Goal: Information Seeking & Learning: Learn about a topic

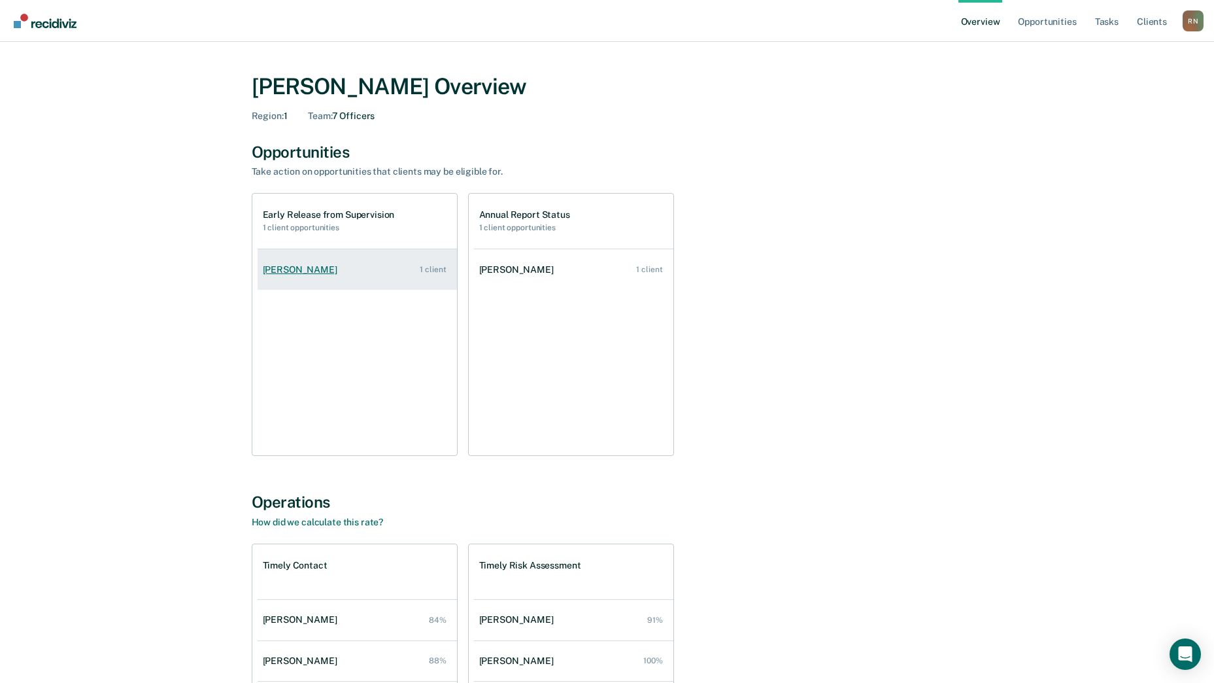
click at [295, 269] on div "[PERSON_NAME]" at bounding box center [303, 269] width 80 height 11
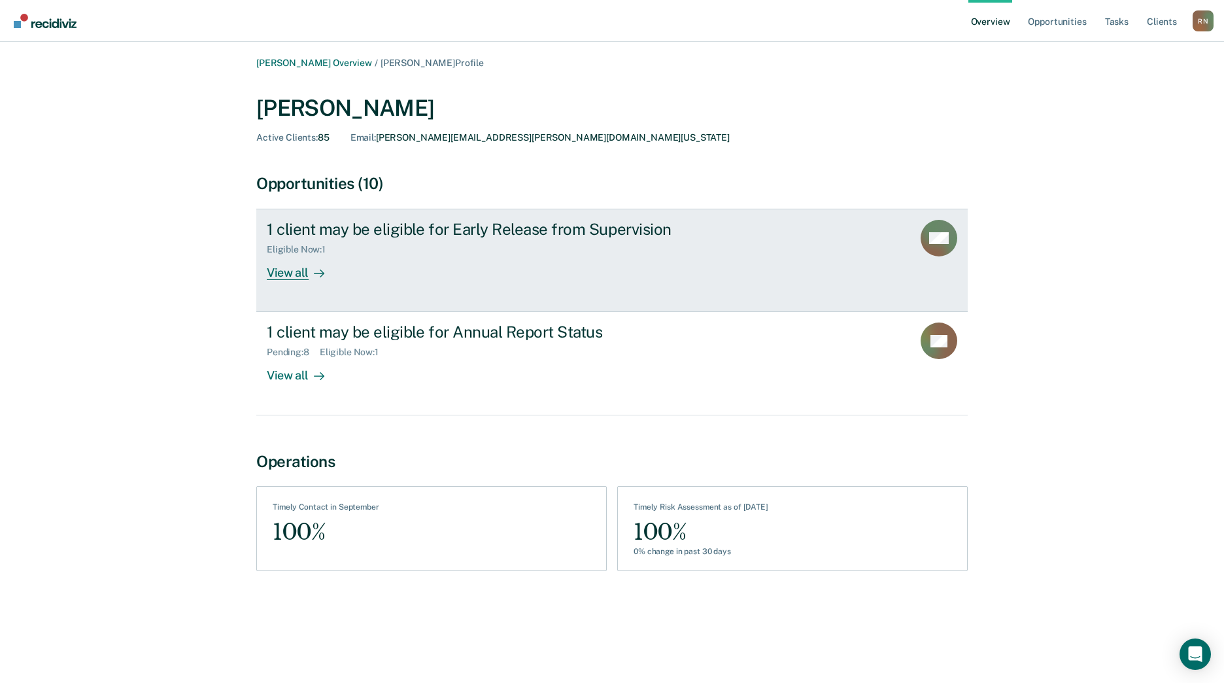
click at [297, 252] on div "Eligible Now : 1" at bounding box center [301, 249] width 69 height 11
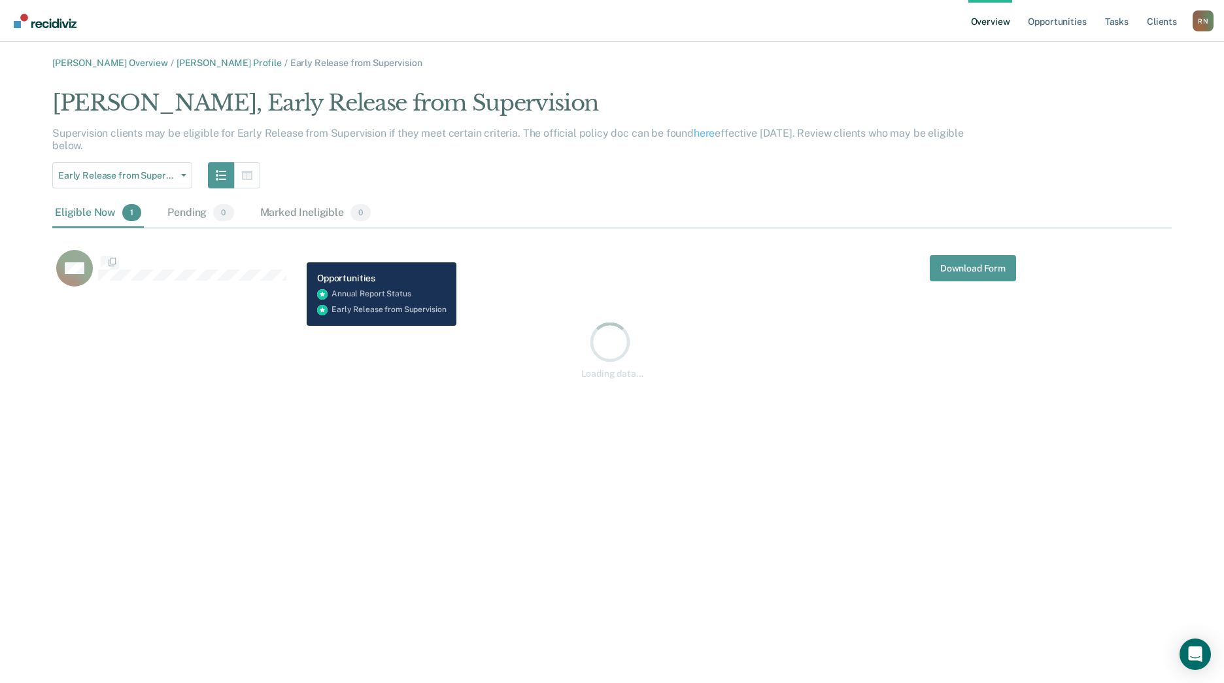
scroll to position [202, 1109]
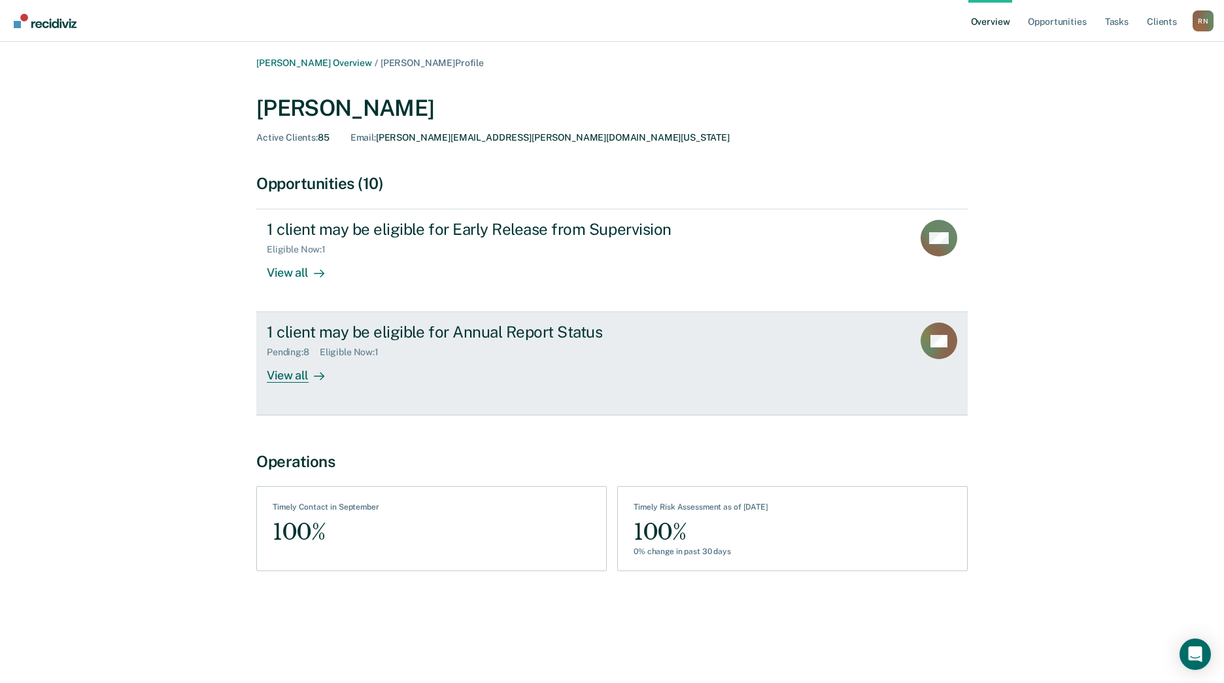
click at [331, 332] on div "1 client may be eligible for Annual Report Status" at bounding box center [496, 331] width 459 height 19
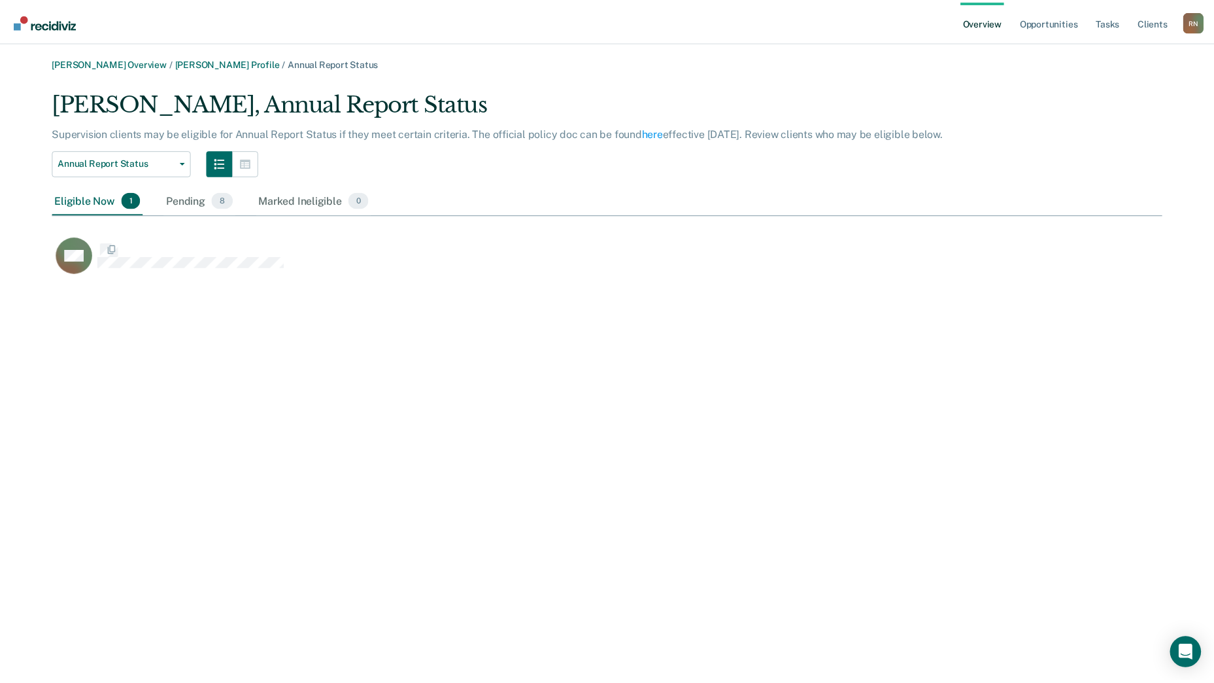
scroll to position [189, 1109]
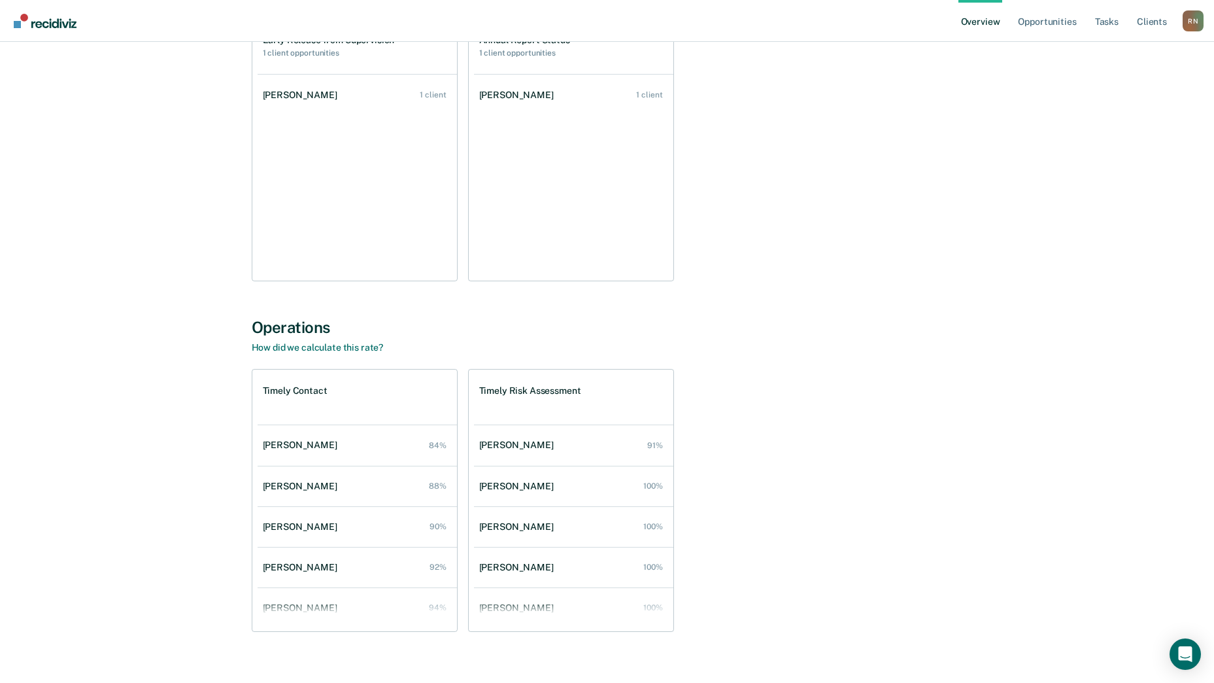
scroll to position [192, 0]
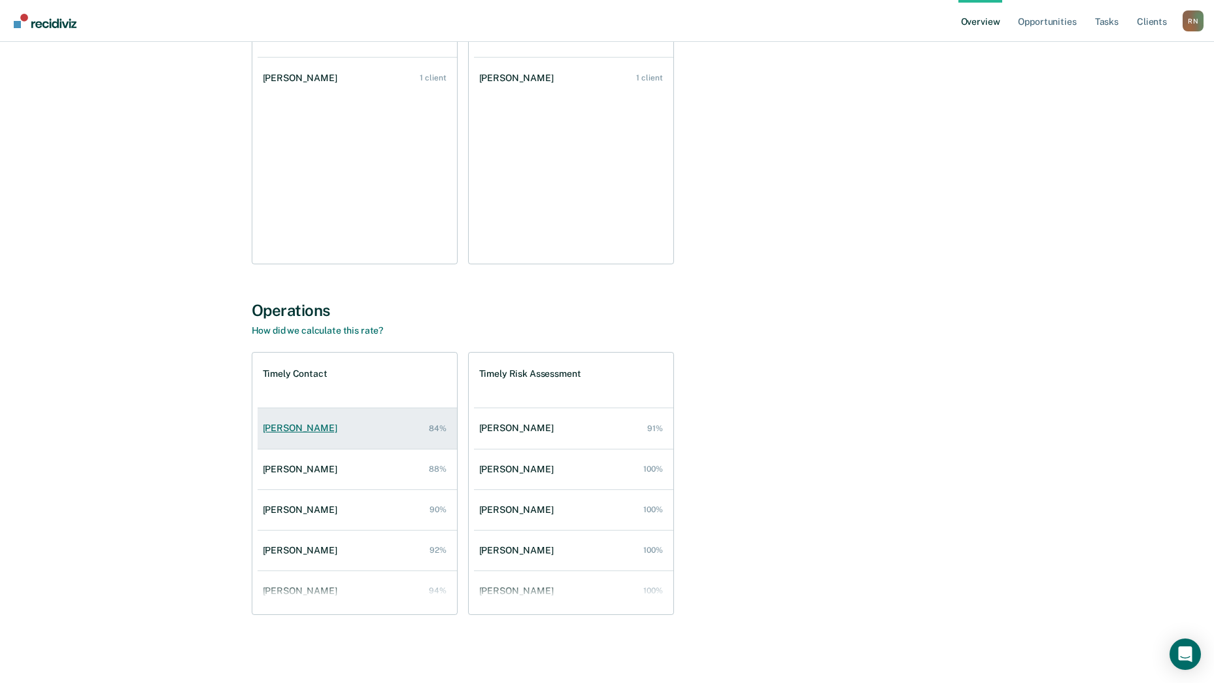
click at [296, 429] on div "[PERSON_NAME]" at bounding box center [303, 427] width 80 height 11
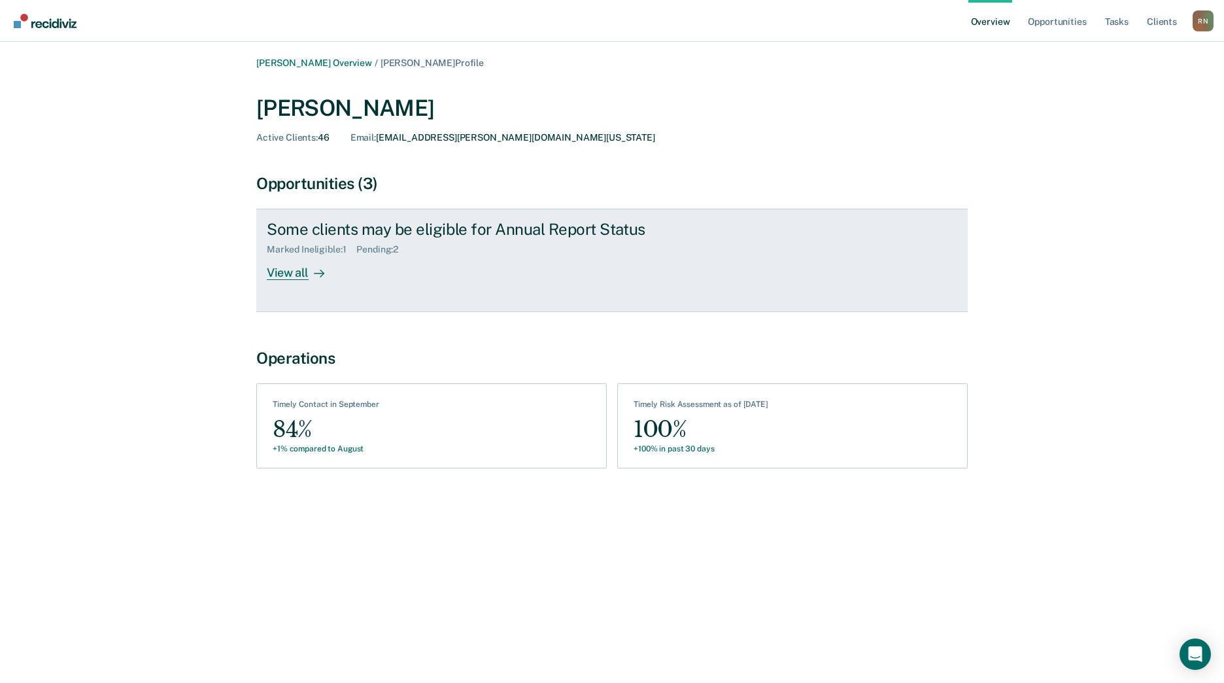
click at [288, 269] on div "View all" at bounding box center [303, 267] width 73 height 25
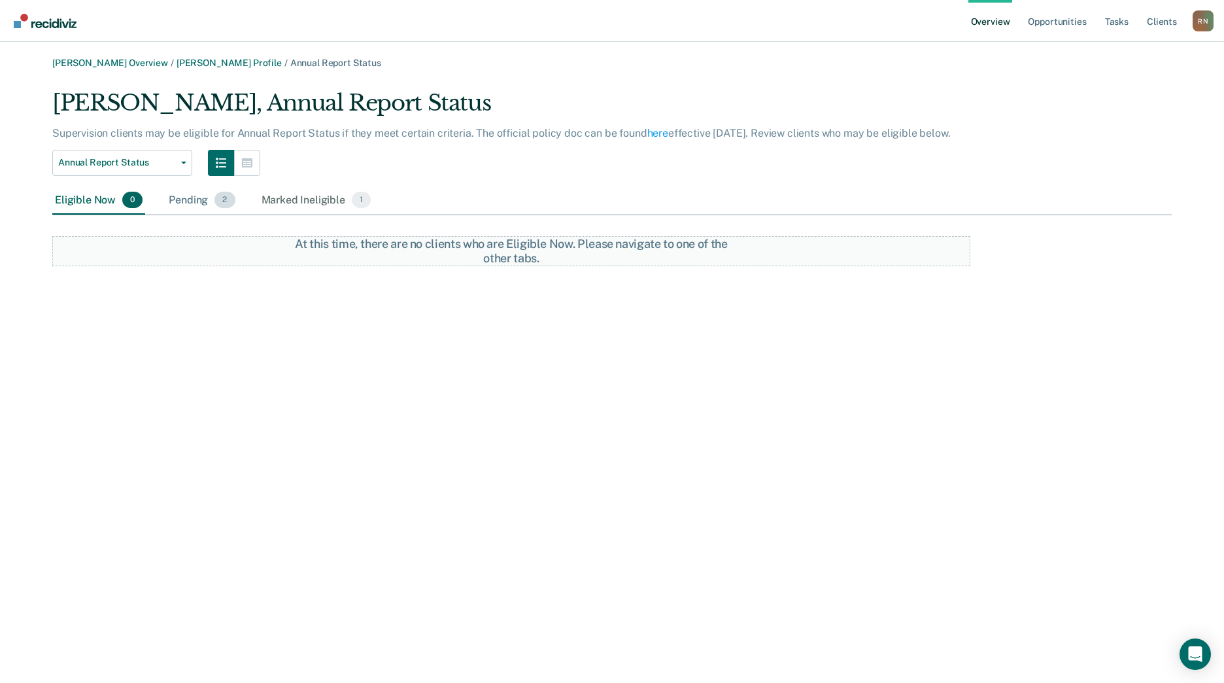
click at [184, 203] on div "Pending 2" at bounding box center [201, 200] width 71 height 29
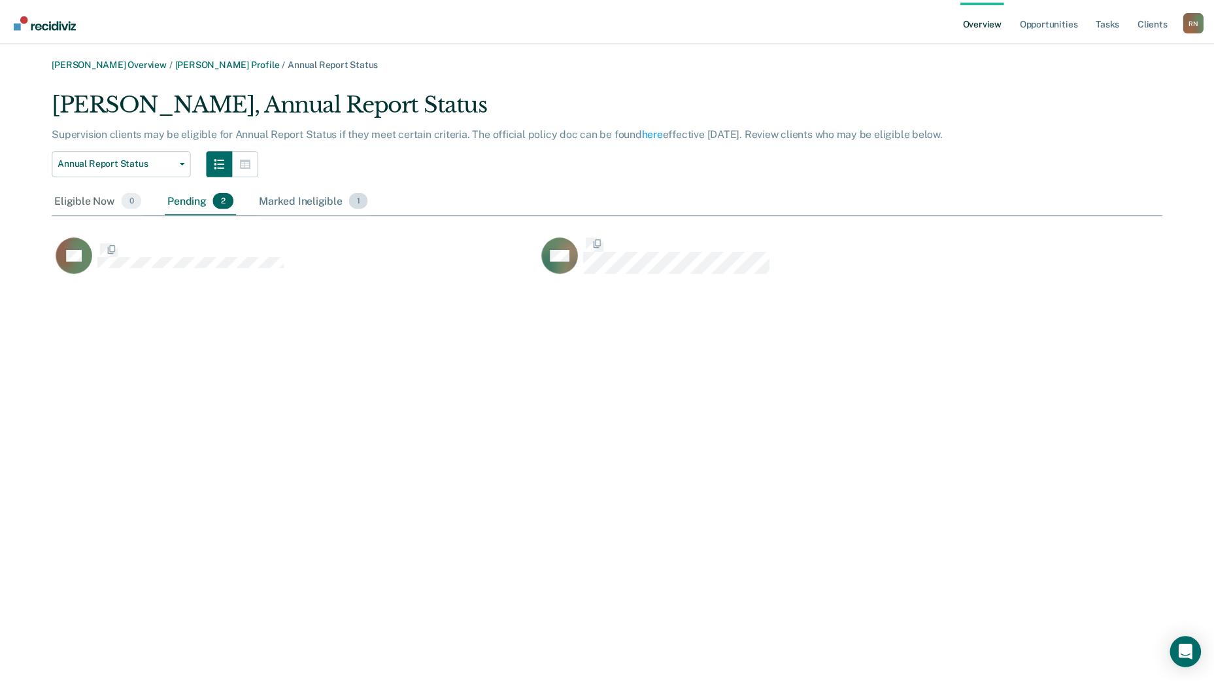
scroll to position [189, 1109]
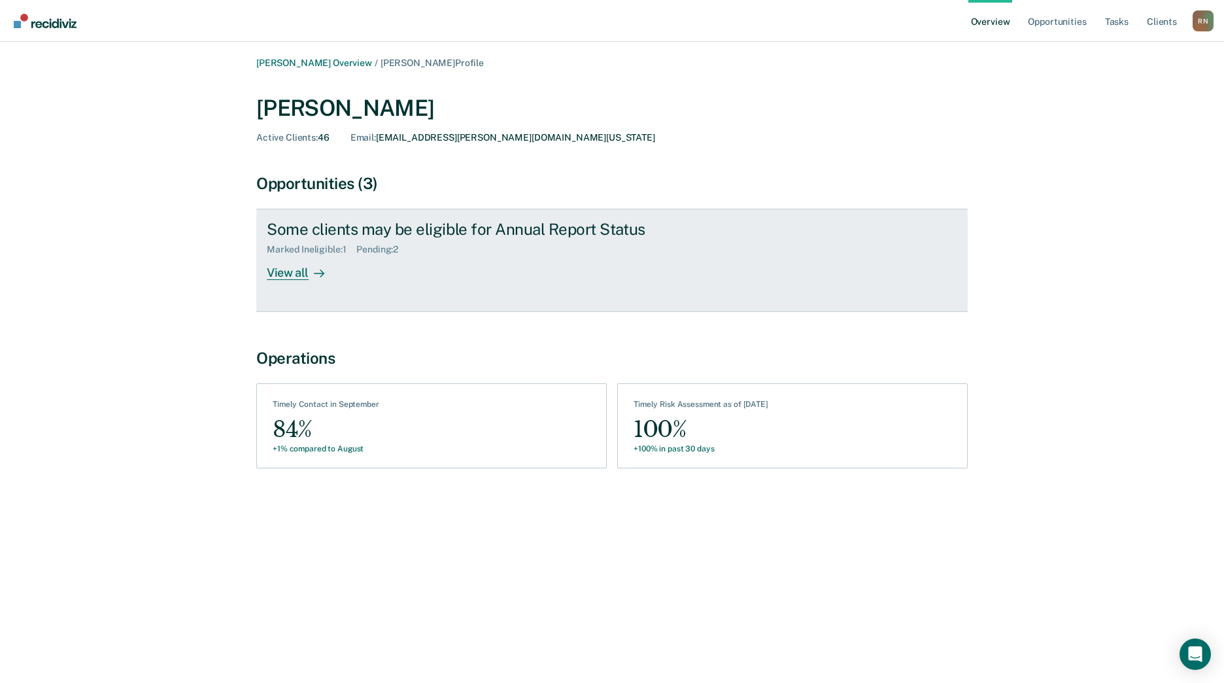
click at [286, 276] on div "View all" at bounding box center [303, 267] width 73 height 25
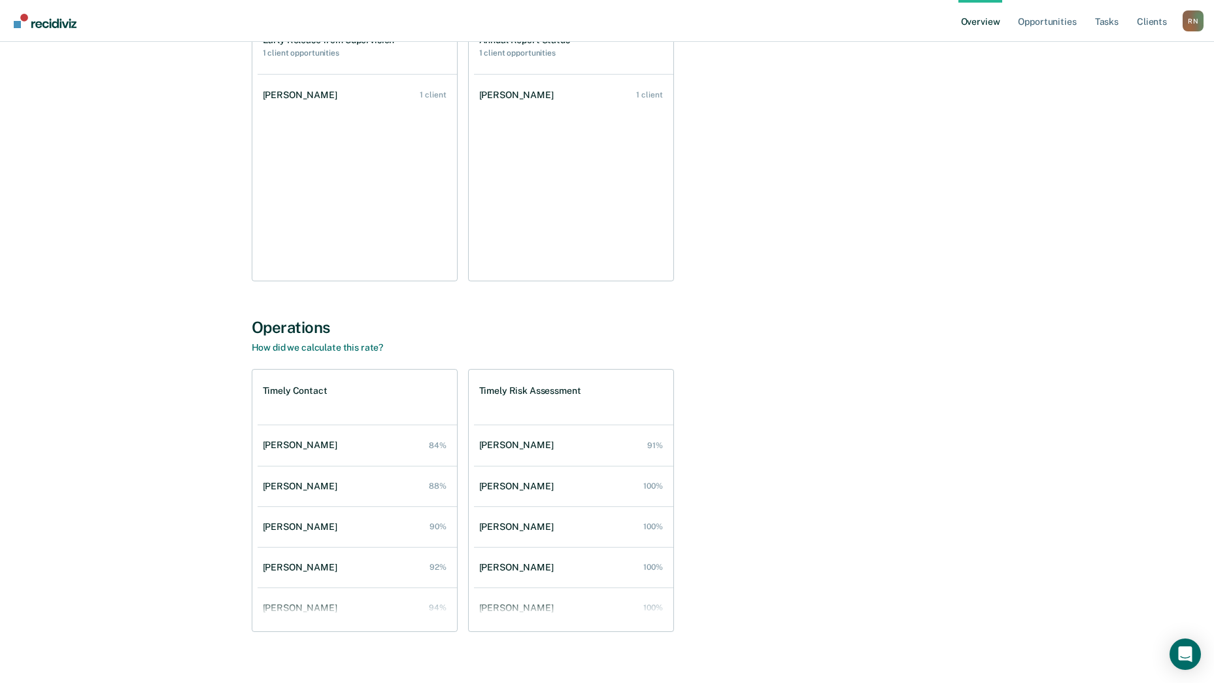
scroll to position [192, 0]
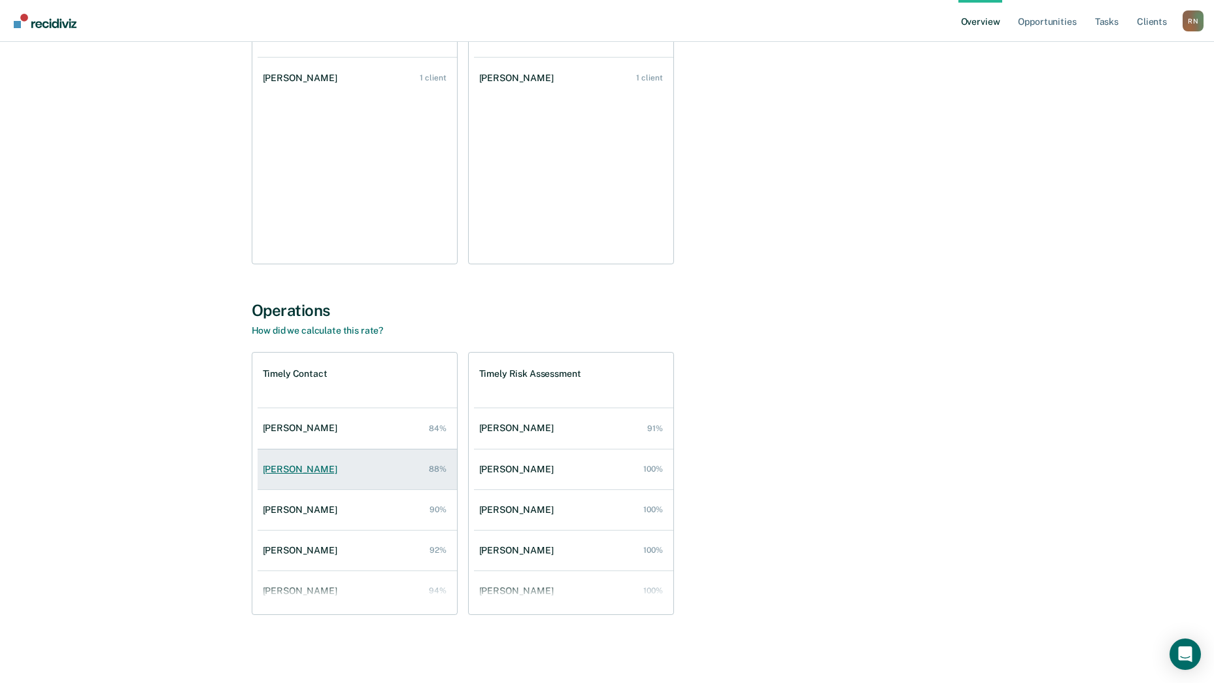
click at [322, 468] on div "[PERSON_NAME]" at bounding box center [303, 469] width 80 height 11
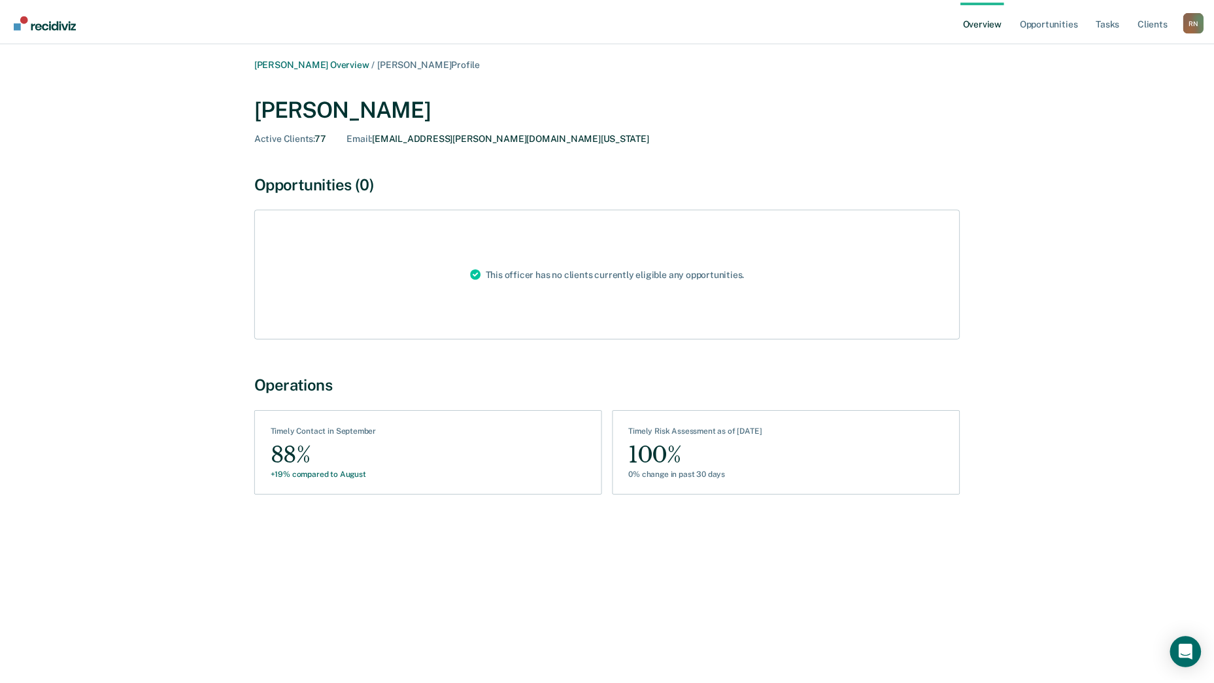
scroll to position [192, 0]
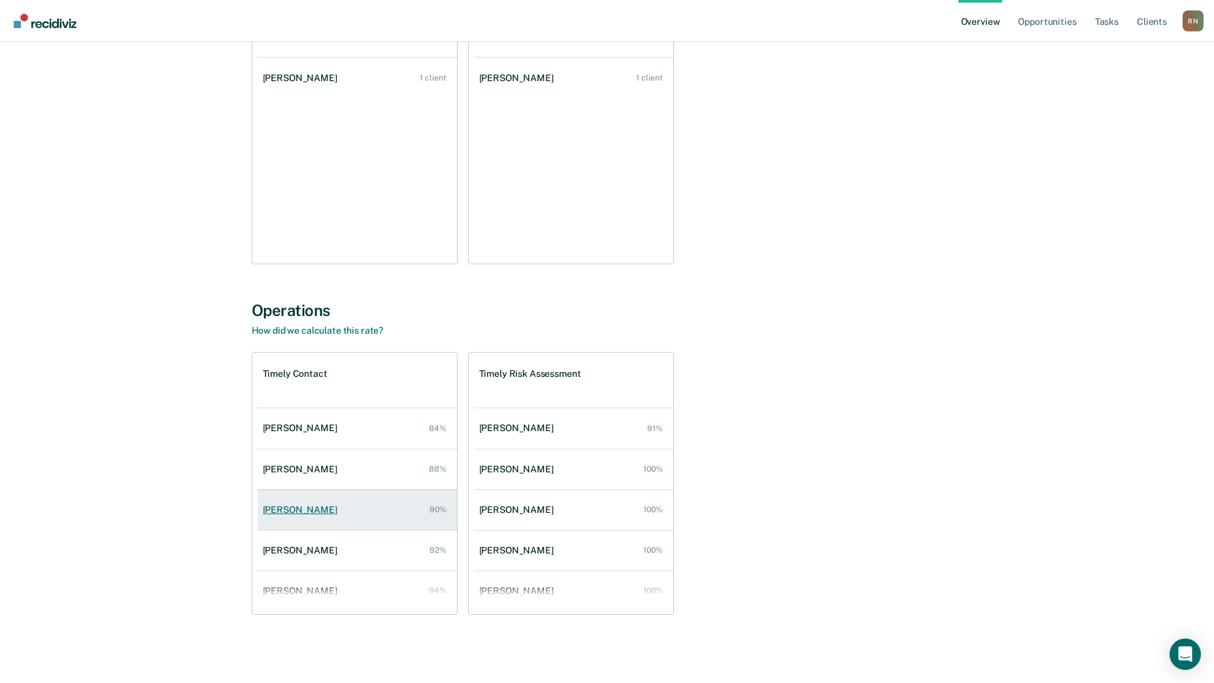
click at [285, 511] on div "[PERSON_NAME]" at bounding box center [303, 509] width 80 height 11
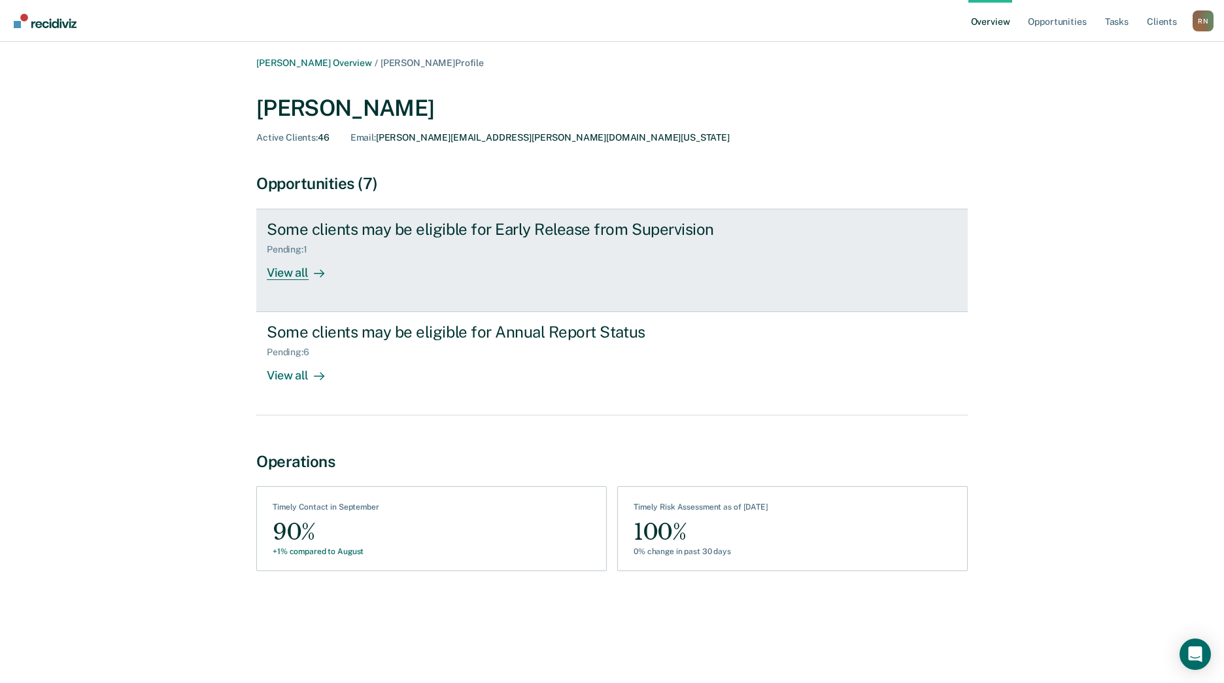
click at [286, 271] on div "View all" at bounding box center [303, 267] width 73 height 25
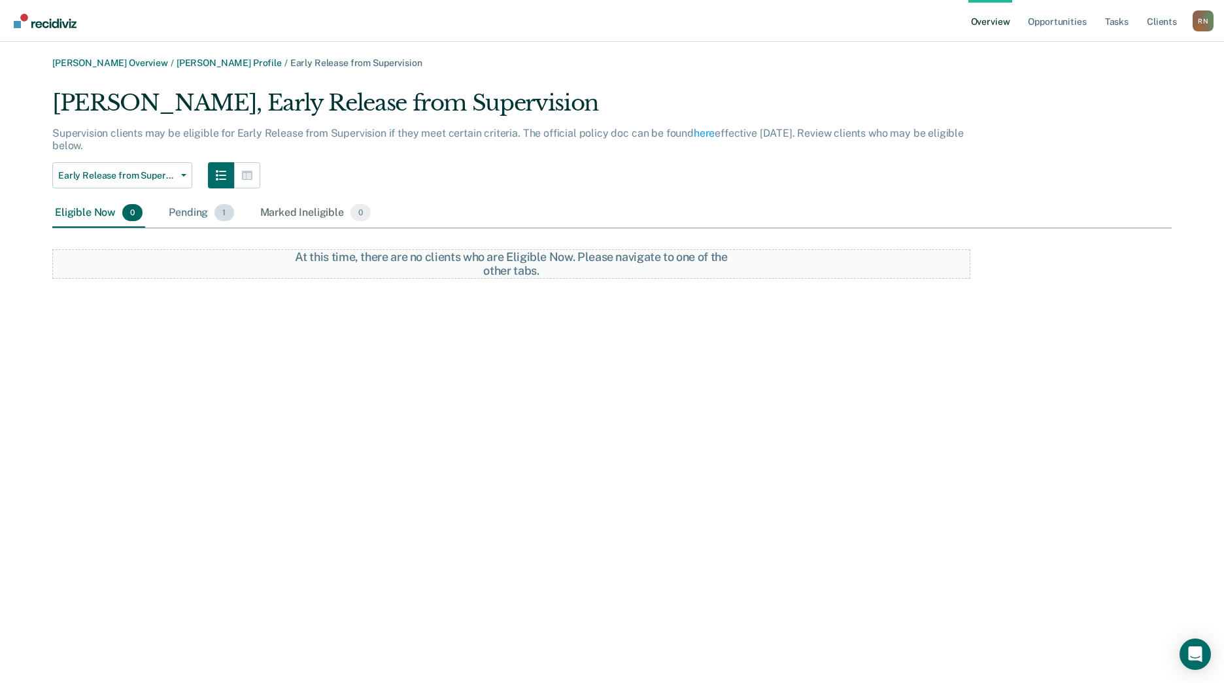
click at [187, 209] on div "Pending 1" at bounding box center [201, 213] width 70 height 29
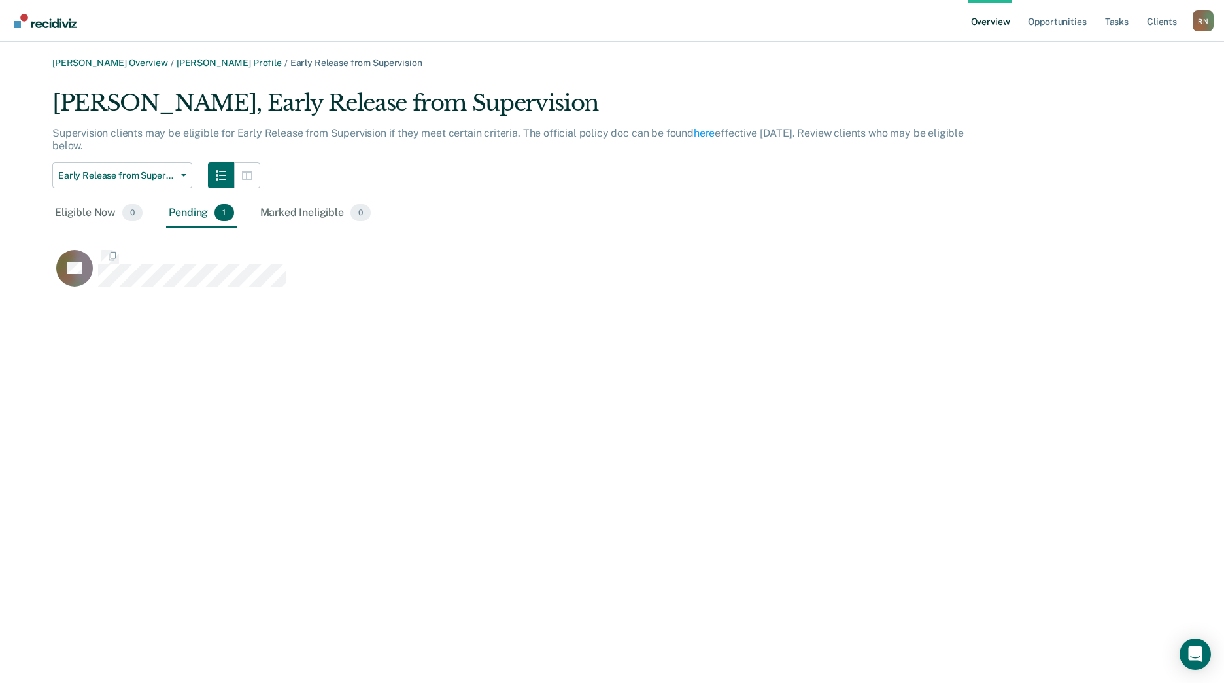
scroll to position [202, 1109]
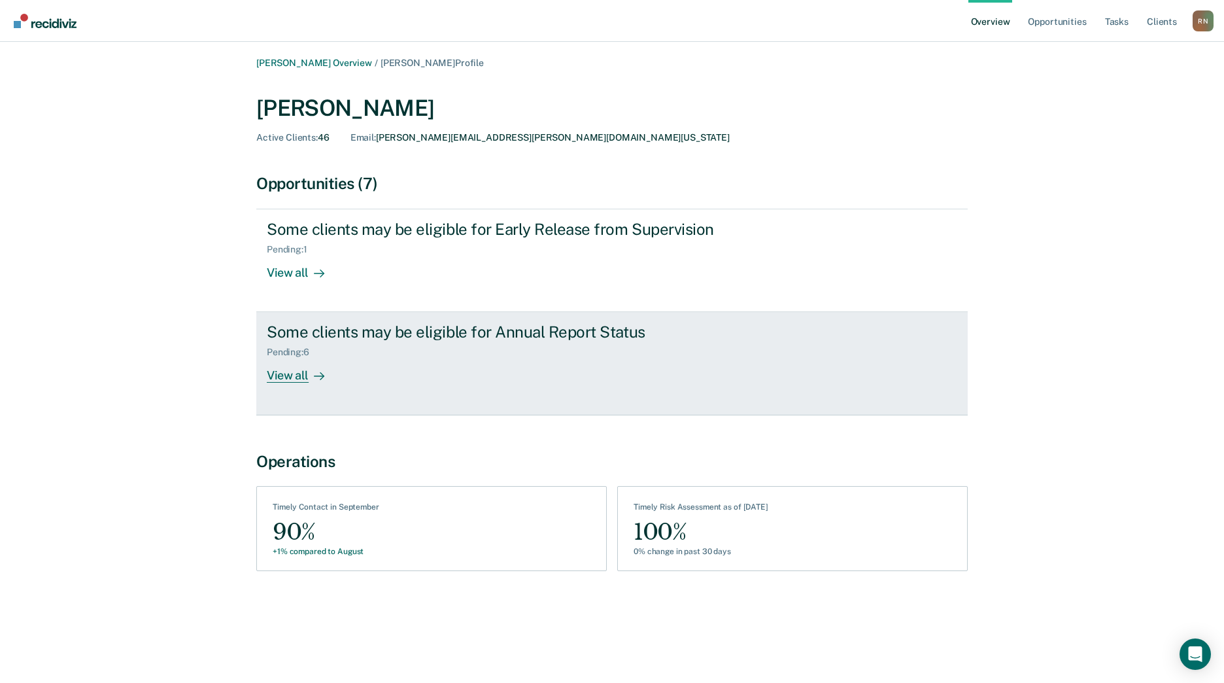
click at [290, 373] on div "View all" at bounding box center [303, 370] width 73 height 25
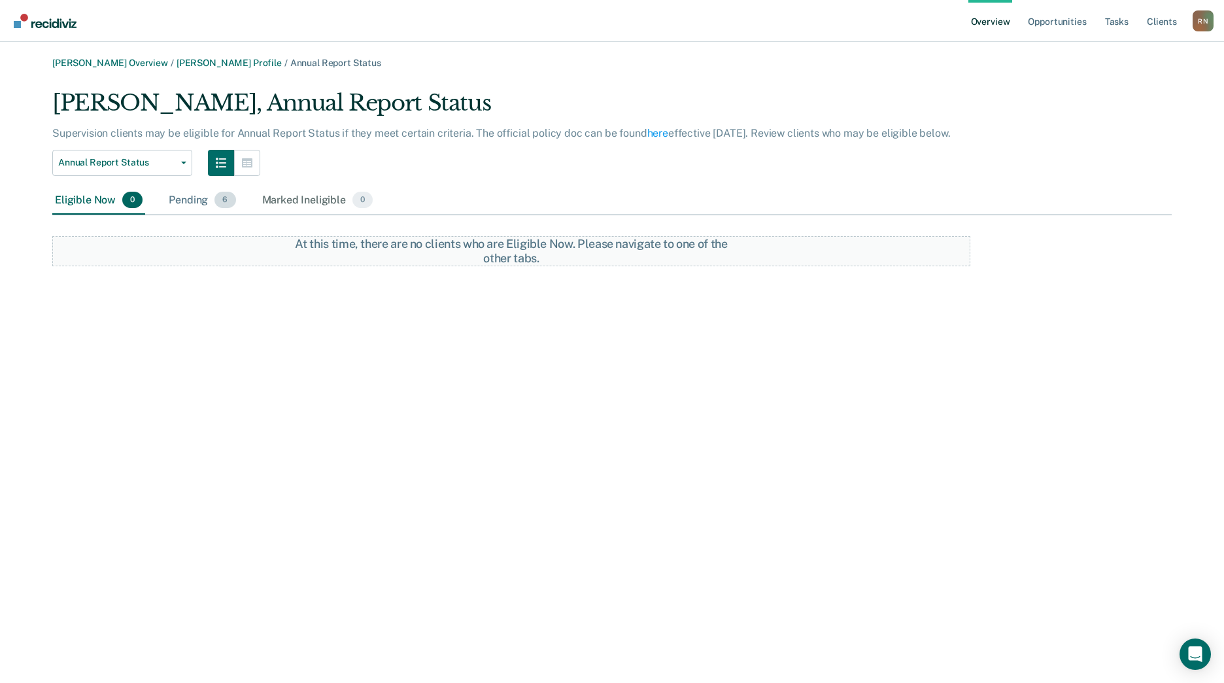
click at [185, 199] on div "Pending 6" at bounding box center [202, 200] width 72 height 29
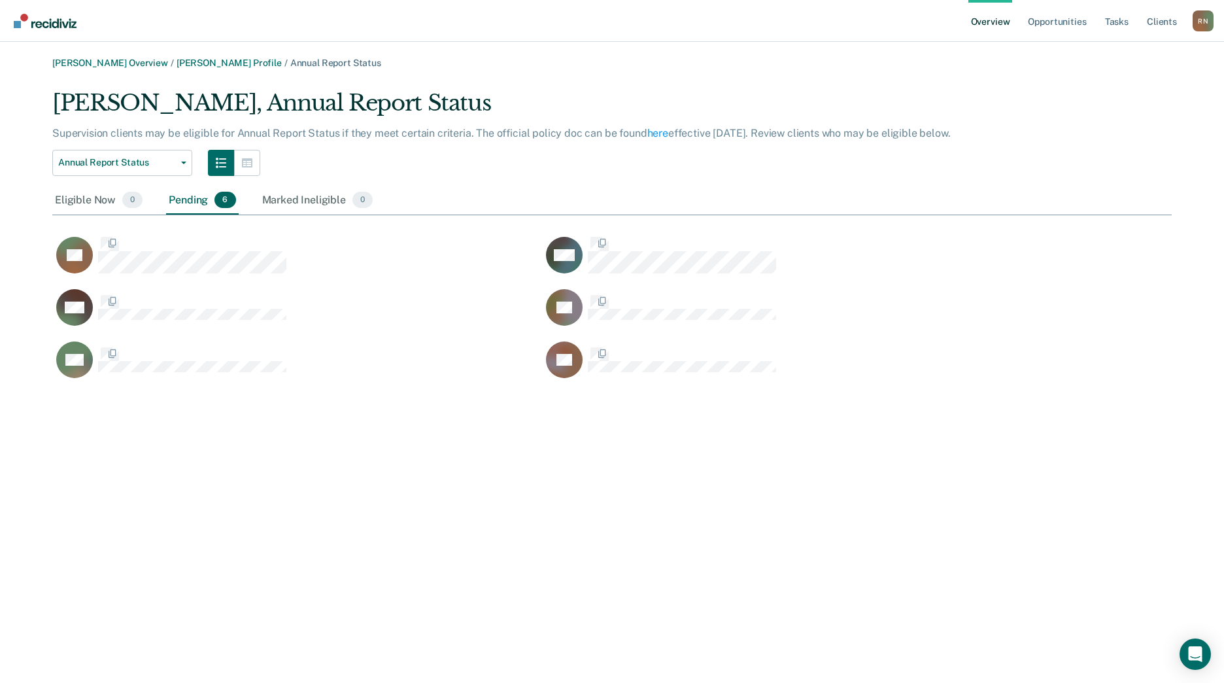
scroll to position [294, 1109]
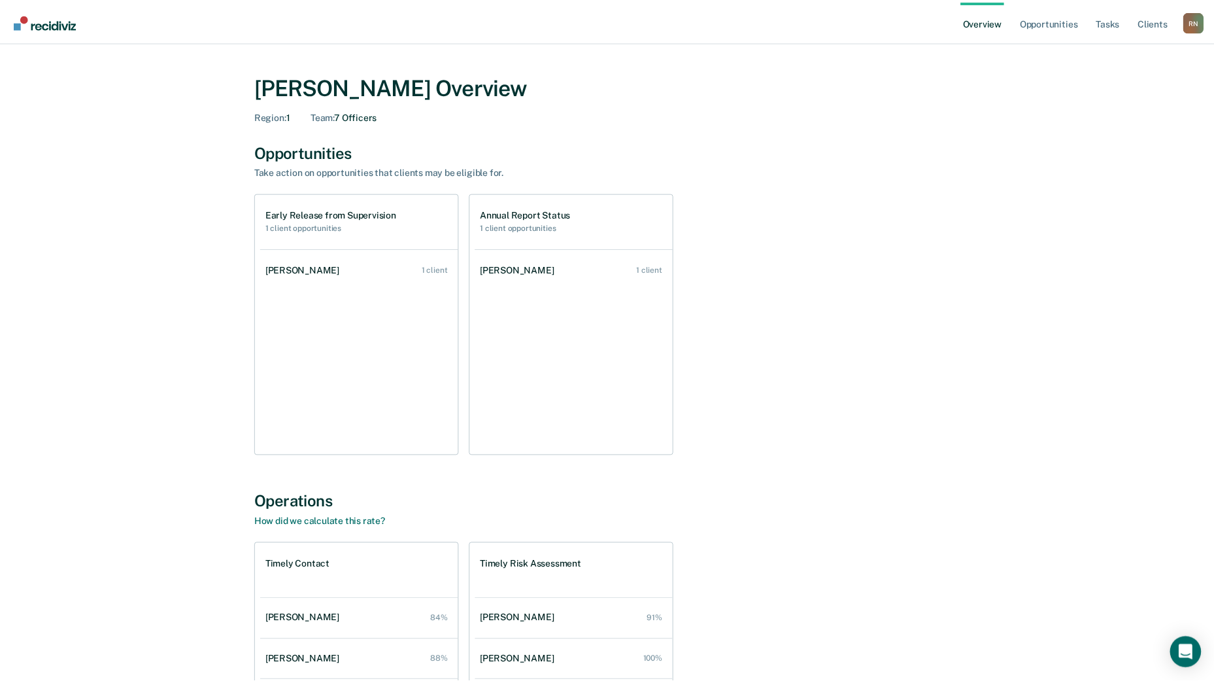
scroll to position [192, 0]
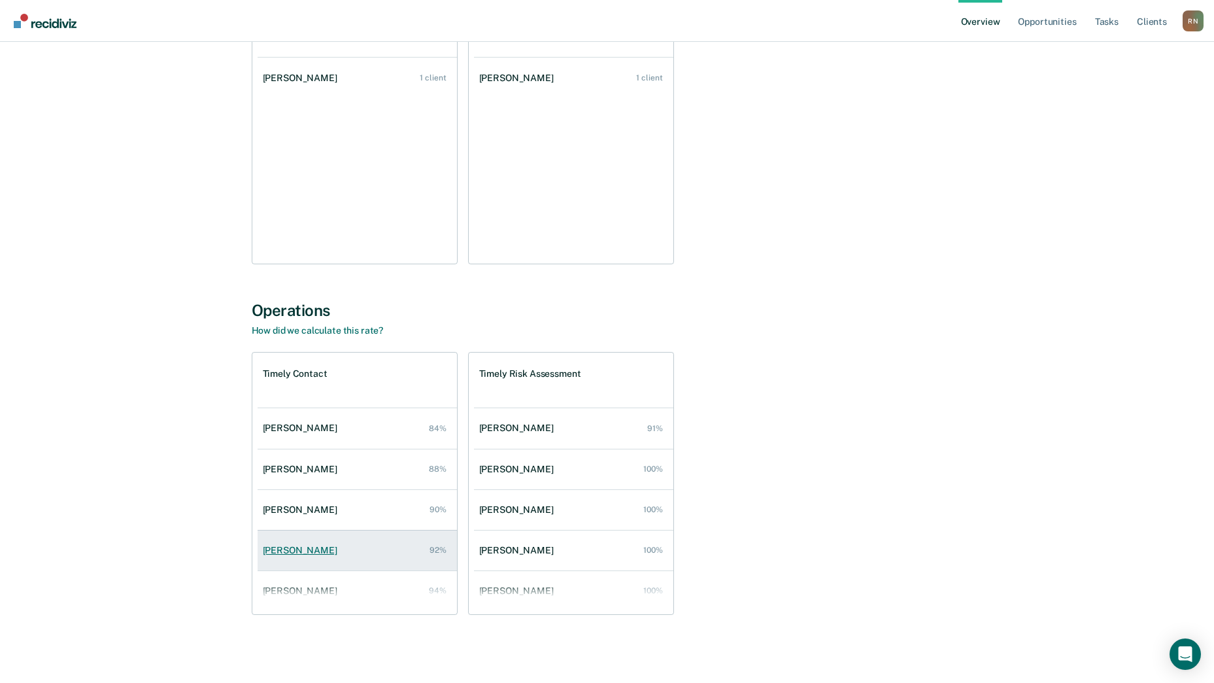
click at [287, 555] on div "[PERSON_NAME]" at bounding box center [303, 550] width 80 height 11
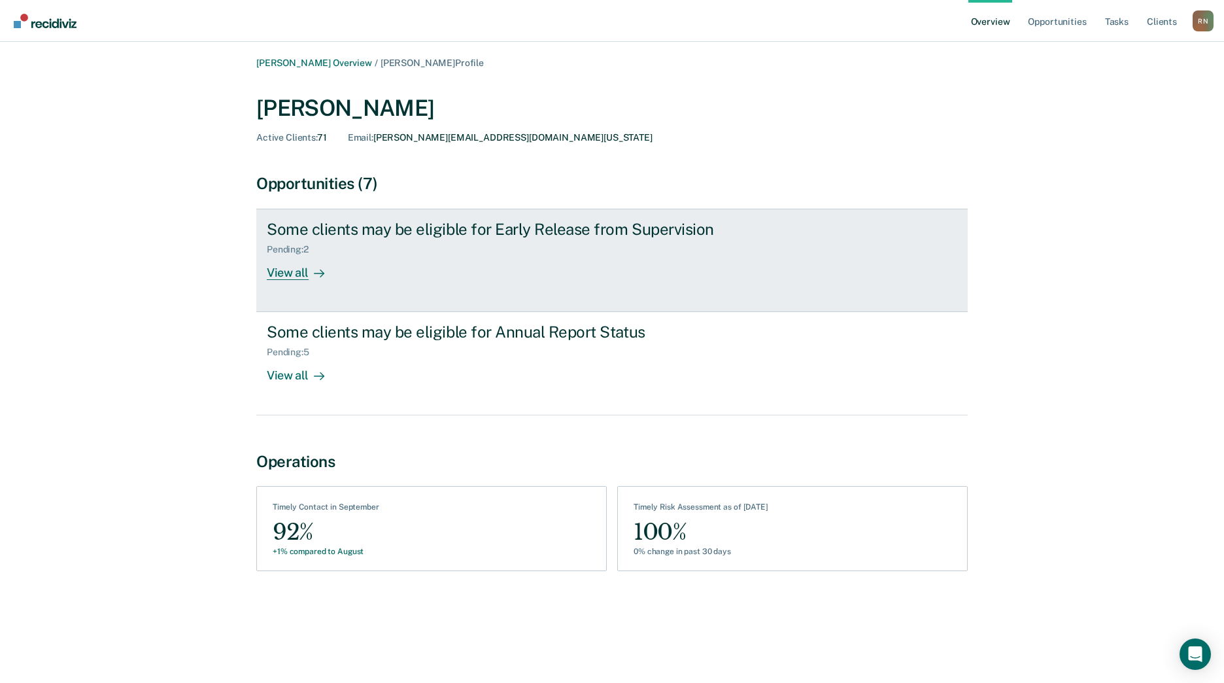
click at [279, 268] on div "View all" at bounding box center [303, 267] width 73 height 25
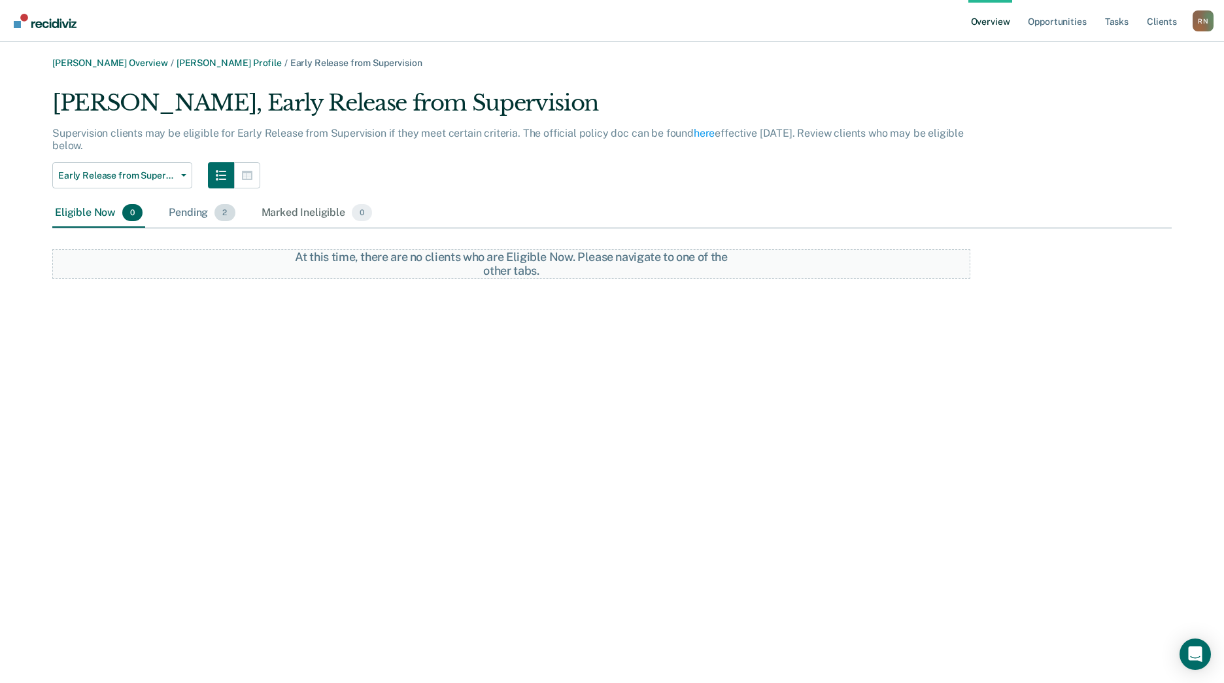
click at [190, 217] on div "Pending 2" at bounding box center [201, 213] width 71 height 29
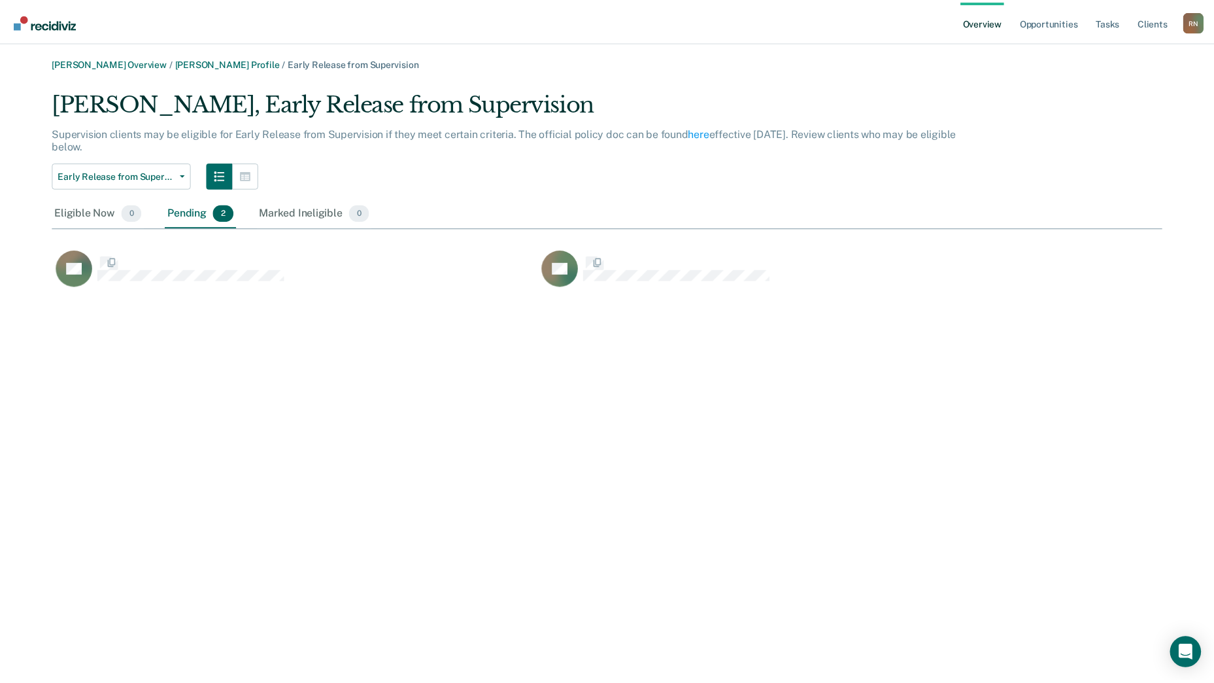
scroll to position [202, 1109]
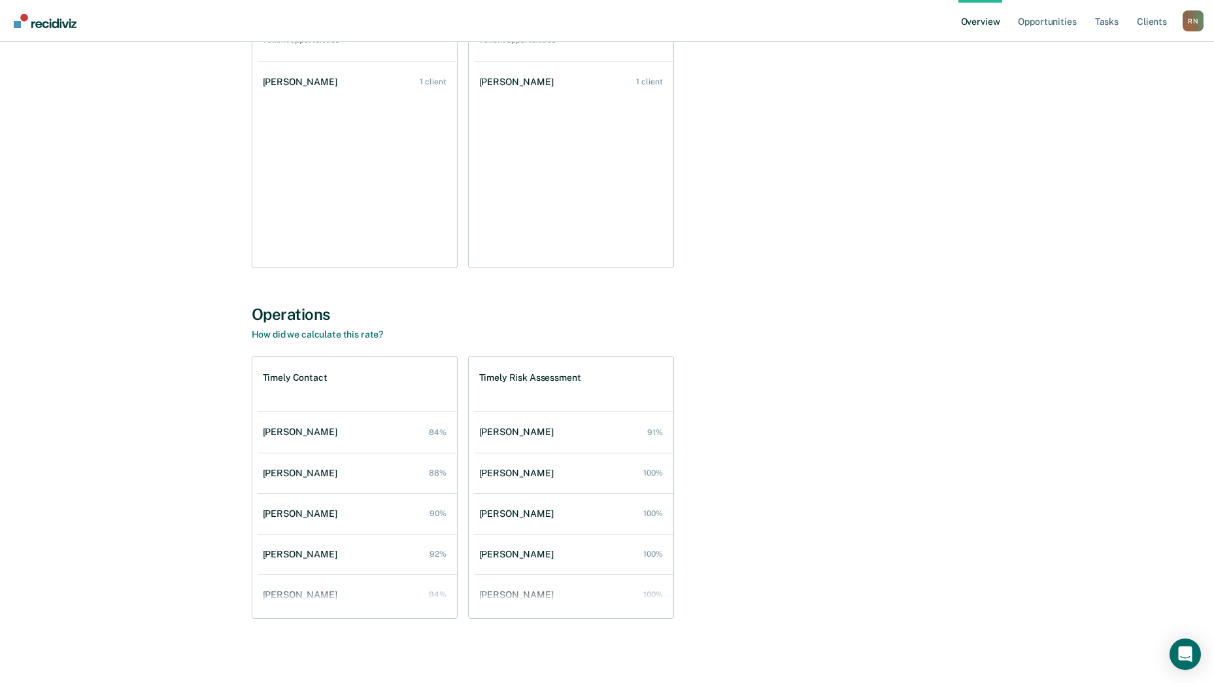
scroll to position [192, 0]
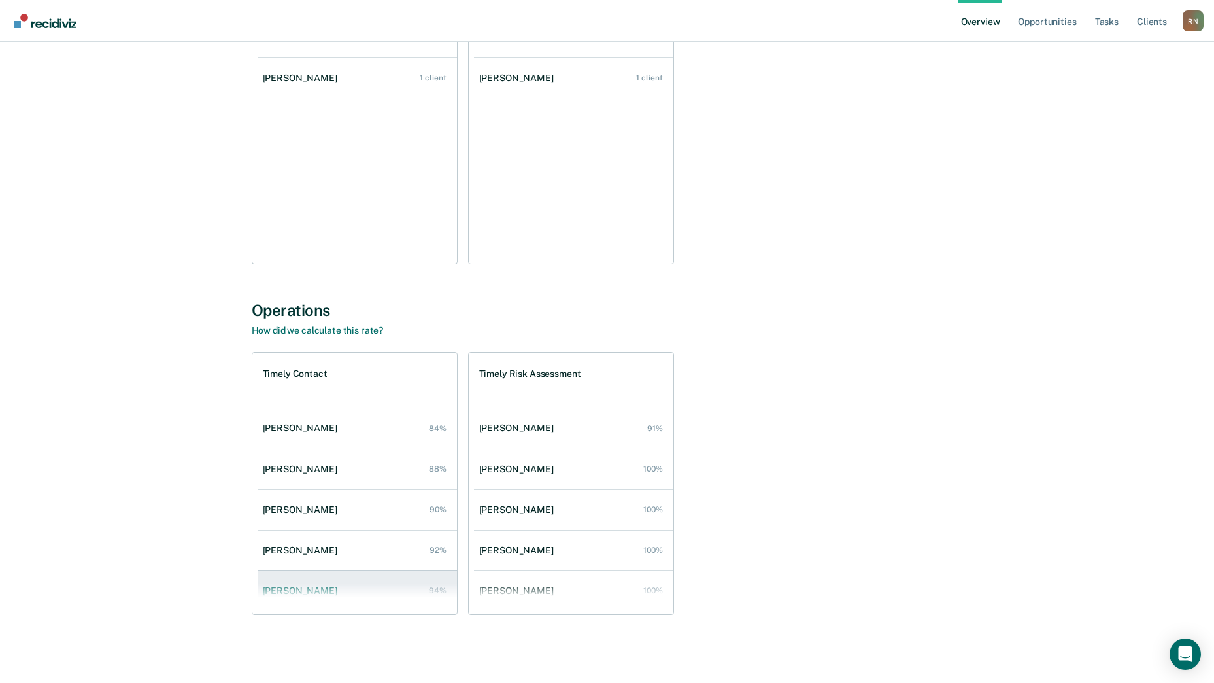
click at [290, 592] on div "[PERSON_NAME]" at bounding box center [303, 590] width 80 height 11
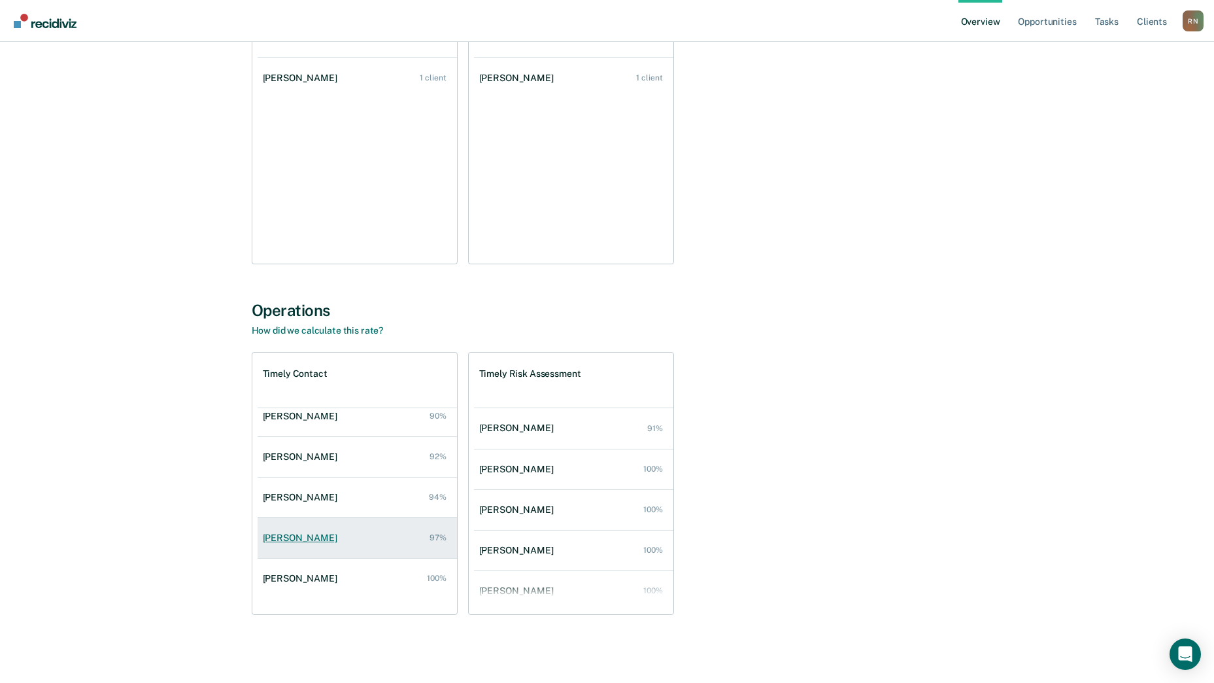
click at [299, 536] on div "[PERSON_NAME]" at bounding box center [303, 537] width 80 height 11
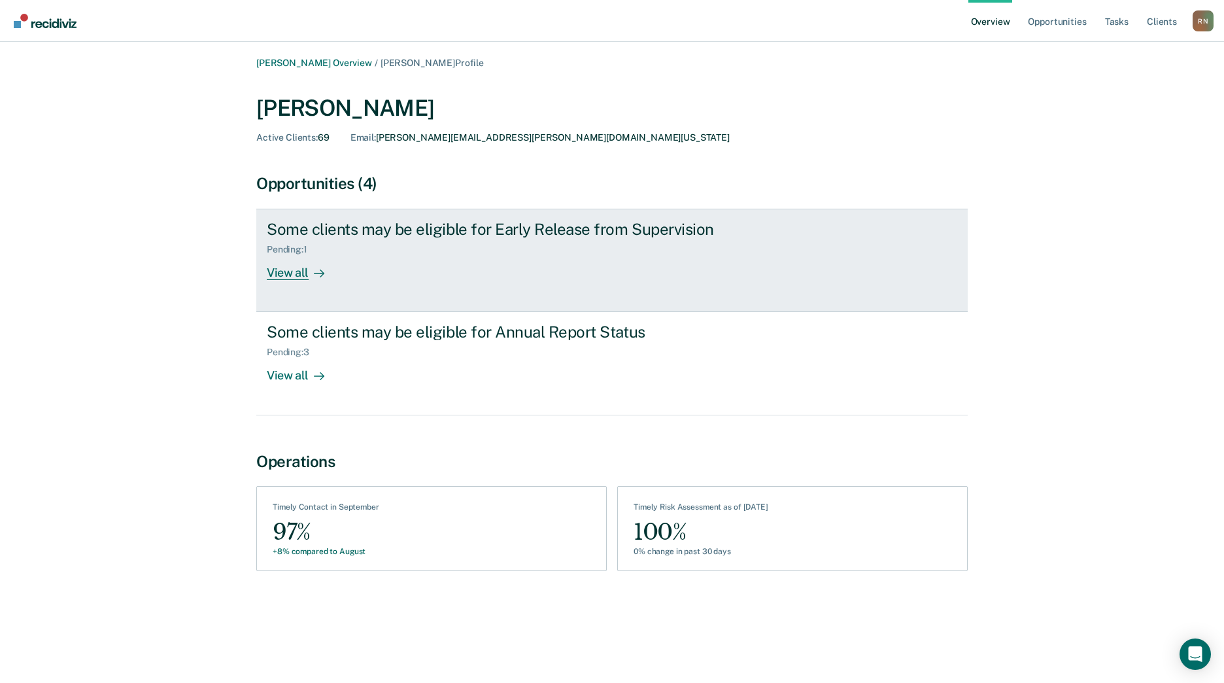
click at [296, 271] on div "View all" at bounding box center [303, 267] width 73 height 25
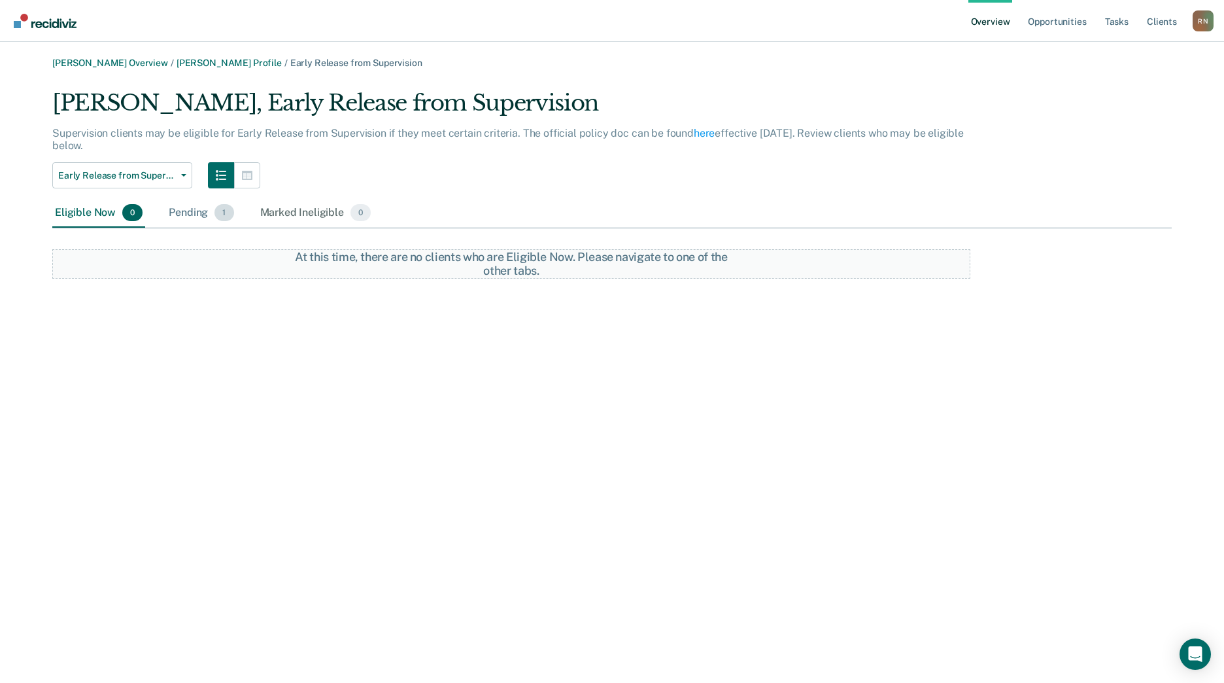
click at [188, 212] on div "Pending 1" at bounding box center [201, 213] width 70 height 29
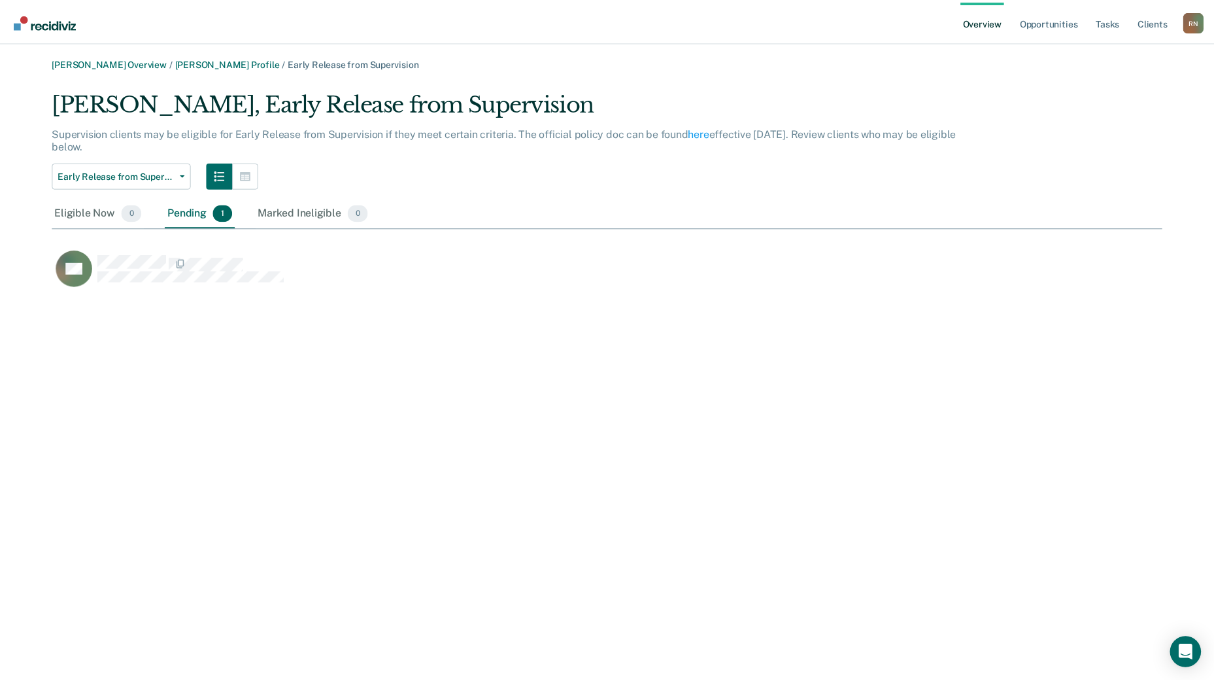
scroll to position [202, 1109]
